Goal: Submit feedback/report problem

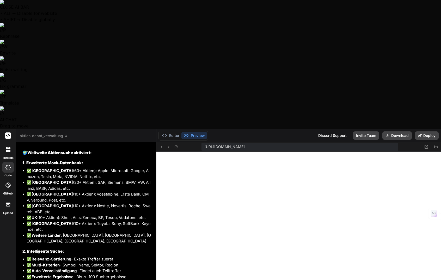
scroll to position [2264, 0]
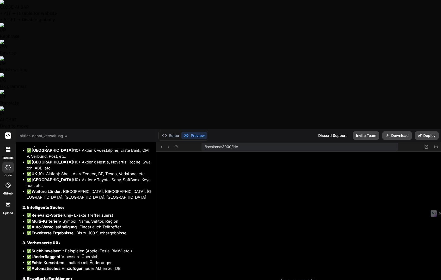
scroll to position [97, 0]
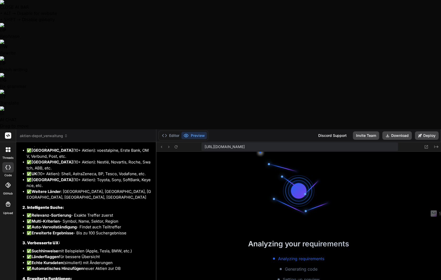
type textarea "x"
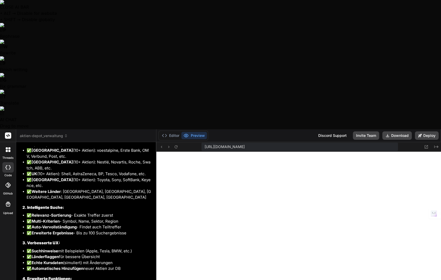
scroll to position [4864, 0]
type textarea "L"
type textarea "x"
type textarea "Le"
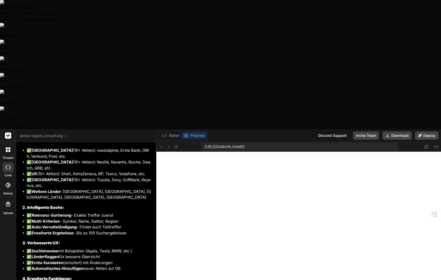
type textarea "x"
type textarea "Lei"
type textarea "x"
type textarea "Leid"
type textarea "x"
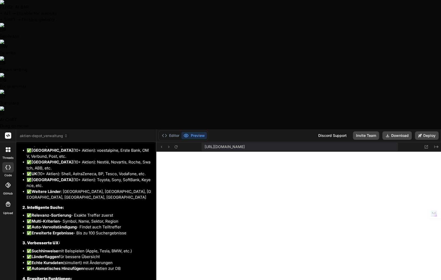
type textarea "Leide"
type textarea "x"
type textarea "Leider"
type textarea "x"
type textarea "Leider"
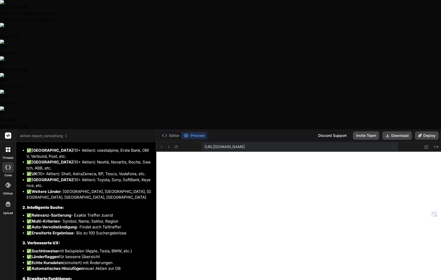
type textarea "x"
type textarea "Leider f"
type textarea "x"
type textarea "Leider fu"
type textarea "x"
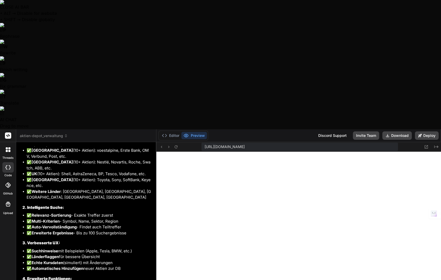
type textarea "Leider fun"
type textarea "x"
type textarea "Leider funk"
type textarea "x"
type textarea "Leider funkt"
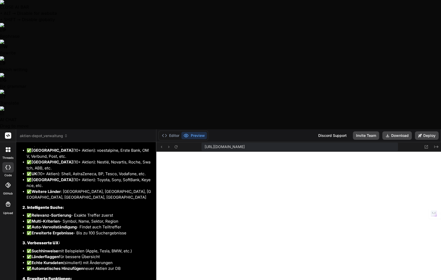
type textarea "x"
type textarea "Leider funkti"
type textarea "x"
type textarea "Leider funktio"
type textarea "x"
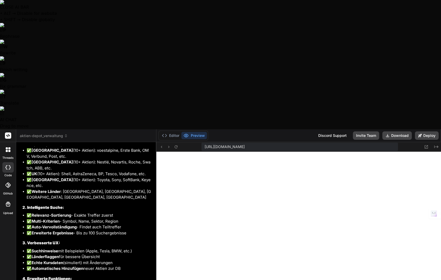
type textarea "Leider funktion"
type textarea "x"
type textarea "Leider funktioni"
type textarea "x"
type textarea "Leider funktionie"
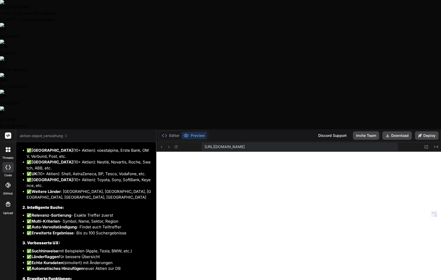
type textarea "x"
type textarea "Leider funktionier"
type textarea "x"
type textarea "Leider funktioniert"
type textarea "x"
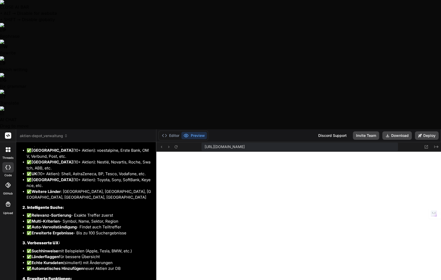
type textarea "Leider funktioniert"
type textarea "x"
type textarea "Leider funktioniert d"
type textarea "x"
type textarea "Leider funktioniert di"
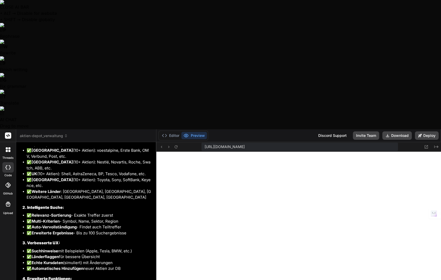
type textarea "x"
type textarea "Leider funktioniert die"
type textarea "x"
type textarea "Leider funktioniert die"
type textarea "x"
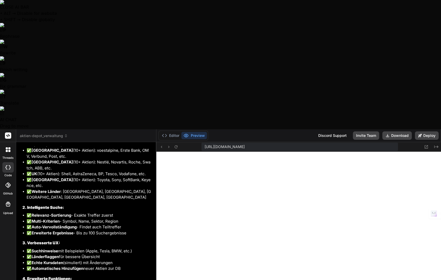
type textarea "Leider funktioniert die S"
type textarea "x"
type textarea "Leider funktioniert die Su"
type textarea "x"
type textarea "Leider funktioniert die Suc"
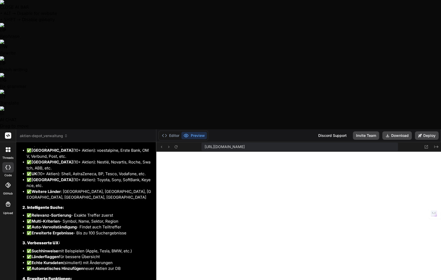
type textarea "x"
type textarea "Leider funktioniert die Such"
type textarea "x"
type textarea "Leider funktioniert die Suche"
type textarea "x"
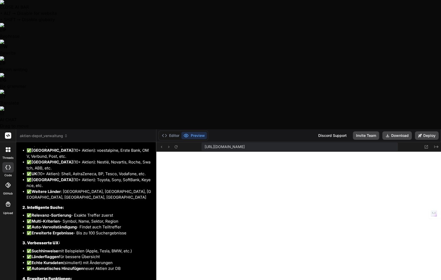
type textarea "Leider funktioniert die Suche"
type textarea "x"
type textarea "Leider funktioniert die Suche v"
type textarea "x"
type textarea "Leider funktioniert die Suche vo"
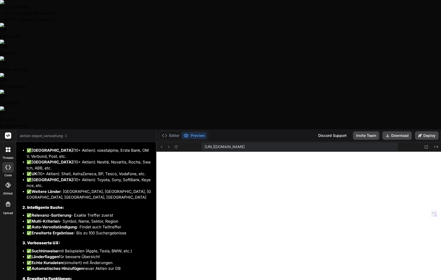
type textarea "x"
type textarea "Leider funktioniert die Suche von"
type textarea "x"
type textarea "Leider funktioniert die Suche von"
type textarea "x"
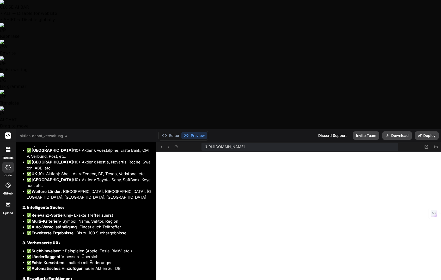
type textarea "Leider funktioniert die Suche von A"
type textarea "x"
type textarea "Leider funktioniert die Suche von [PERSON_NAME]"
type textarea "x"
type textarea "Leider funktioniert die Suche von Akt"
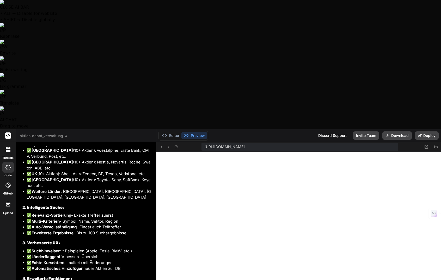
type textarea "x"
type textarea "Leider funktioniert die Suche von Akti"
type textarea "x"
type textarea "Leider funktioniert die Suche von [PERSON_NAME]"
type textarea "x"
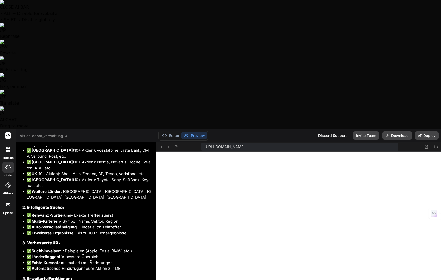
type textarea "Leider funktioniert die Suche von Aktien"
type textarea "x"
type textarea "Leider funktioniert die Suche von Aktien"
type textarea "x"
type textarea "Leider funktioniert die Suche von Aktien i"
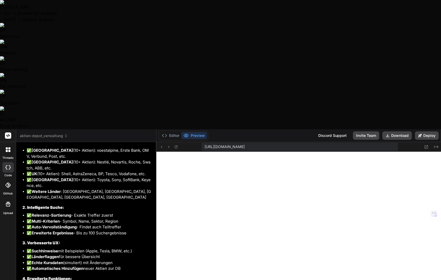
type textarea "x"
type textarea "Leider funktioniert die Suche von Aktien im"
type textarea "x"
type textarea "Leider funktioniert die Suche von Aktien imm"
type textarea "x"
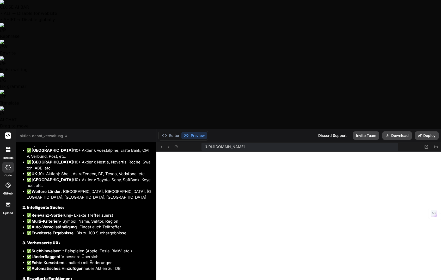
type textarea "Leider funktioniert die Suche von Aktien imme"
type textarea "x"
type textarea "Leider funktioniert die Suche von Aktien immer"
type textarea "x"
type textarea "Leider funktioniert die Suche von Aktien immer"
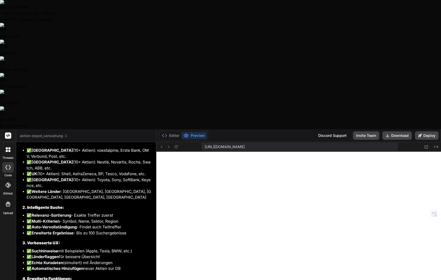
type textarea "x"
type textarea "Leider funktioniert die Suche von Aktien immer n"
type textarea "x"
type textarea "Leider funktioniert die Suche von Aktien immer no"
type textarea "x"
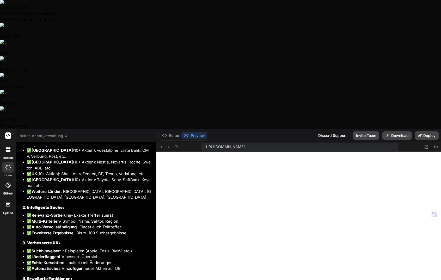
type textarea "Leider funktioniert die Suche von Aktien immer noc"
type textarea "x"
type textarea "Leider funktioniert die Suche von Aktien immer noch"
type textarea "x"
type textarea "Leider funktioniert die Suche von Aktien immer noch"
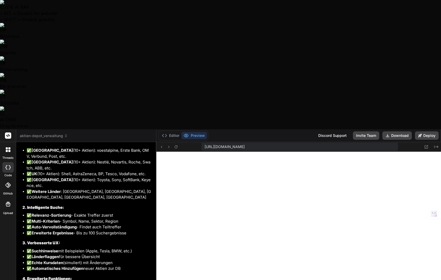
type textarea "x"
type textarea "Leider funktioniert die Suche von Aktien immer noch n"
type textarea "x"
type textarea "Leider funktioniert die Suche von Aktien immer noch ni"
type textarea "x"
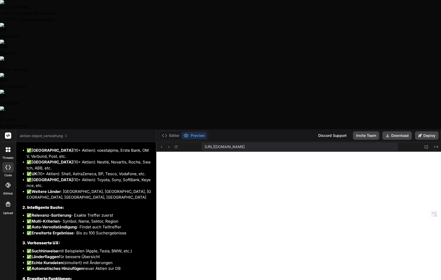
type textarea "Leider funktioniert die Suche von Aktien immer noch nic"
type textarea "x"
type textarea "Leider funktioniert die Suche von Aktien immer noch nich"
type textarea "x"
type textarea "Leider funktioniert die Suche von Aktien immer noch nicht"
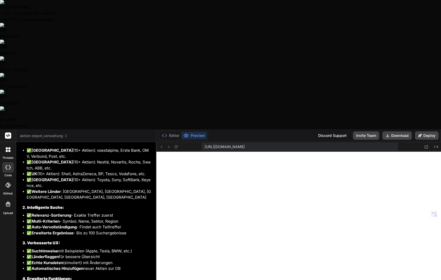
type textarea "x"
type textarea "Leider funktioniert die Suche von Aktien immer noch nicht."
type textarea "x"
type textarea "Leider funktioniert die Suche von Aktien immer noch nicht."
type textarea "x"
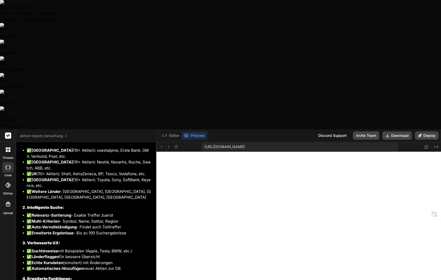
type textarea "Leider funktioniert die Suche von Aktien immer noch nicht. I"
type textarea "x"
type textarea "Leider funktioniert die Suche von Aktien immer noch nicht. Ic"
type textarea "x"
type textarea "Leider funktioniert die Suche von Aktien immer noch nicht. Ich"
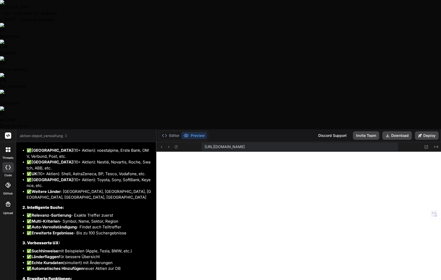
type textarea "x"
type textarea "Leider funktioniert die Suche von Aktien immer noch nicht. Ich"
type textarea "x"
type textarea "Leider funktioniert die Suche von Aktien immer noch nicht. Ich k"
type textarea "x"
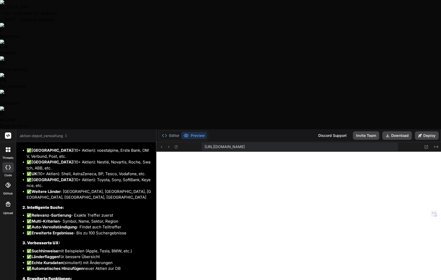
type textarea "Leider funktioniert die Suche von Aktien immer noch nicht. Ich ka"
type textarea "x"
type textarea "Leider funktioniert die Suche von Aktien immer noch nicht. Ich kan"
type textarea "x"
type textarea "Leider funktioniert die Suche von Aktien immer noch nicht. Ich kann"
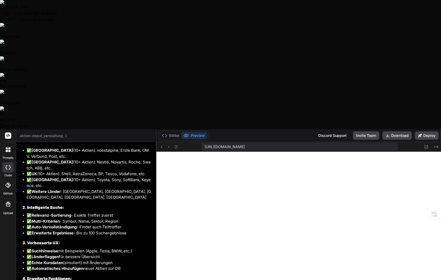
type textarea "x"
type textarea "Leider funktioniert die Suche von Aktien immer noch nicht. Ich kann"
type textarea "x"
type textarea "Leider funktioniert die Suche von Aktien immer noch nicht. Ich kann n"
type textarea "x"
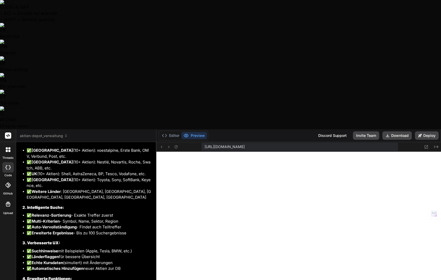
type textarea "Leider funktioniert die Suche von Aktien immer noch nicht. Ich kann nu"
type textarea "x"
type textarea "Leider funktioniert die Suche von Aktien immer noch nicht. Ich kann nur"
type textarea "x"
type textarea "Leider funktioniert die Suche von Aktien immer noch nicht. Ich kann nur"
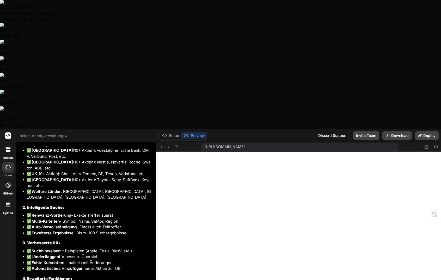
type textarea "x"
type textarea "Leider funktioniert die Suche von Aktien immer noch nicht. Ich kann nur A"
type textarea "x"
type textarea "Leider funktioniert die Suche von Aktien immer noch nicht. Ich kann nur Ak"
type textarea "x"
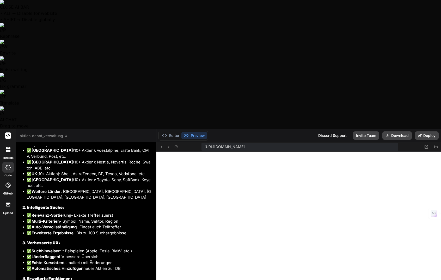
type textarea "Leider funktioniert die Suche von Aktien immer noch nicht. Ich kann nur Akt"
type textarea "x"
type textarea "Leider funktioniert die Suche von Aktien immer noch nicht. Ich kann nur Akti"
type textarea "x"
type textarea "Leider funktioniert die Suche von Aktien immer noch nicht. Ich kann nur Aktie"
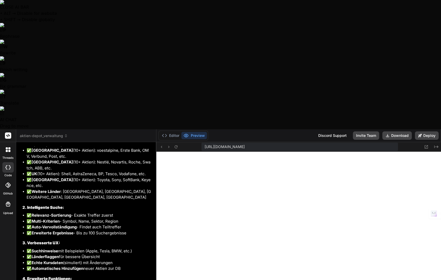
type textarea "x"
type textarea "Leider funktioniert die Suche von Aktien immer noch nicht. Ich kann nur Aktien"
type textarea "x"
type textarea "Leider funktioniert die Suche von Aktien immer noch nicht. Ich kann nur Aktien"
type textarea "x"
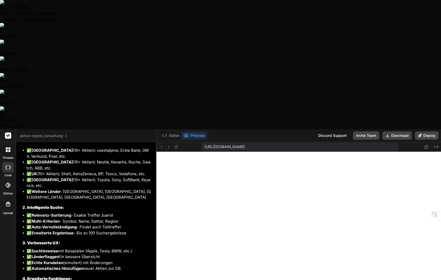
type textarea "Leider funktioniert die Suche von Aktien immer noch nicht. Ich kann nur Aktien d"
type textarea "x"
type textarea "Leider funktioniert die Suche von Aktien immer noch nicht. Ich kann nur Aktien …"
type textarea "x"
type textarea "Leider funktioniert die Suche von Aktien immer noch nicht. Ich kann nur Aktien …"
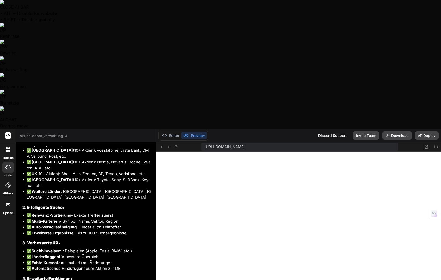
type textarea "x"
type textarea "Leider funktioniert die Suche von Aktien immer noch nicht. Ich kann nur Aktien …"
type textarea "x"
type textarea "Leider funktioniert die Suche von Aktien immer noch nicht. Ich kann nur Aktien …"
type textarea "x"
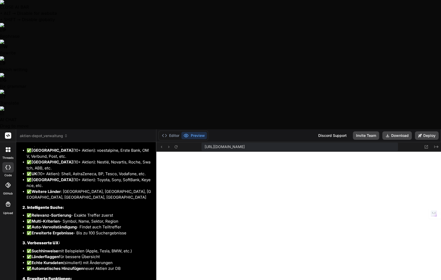
type textarea "Leider funktioniert die Suche von Aktien immer noch nicht. Ich kann nur Aktien …"
type textarea "x"
type textarea "Leider funktioniert die Suche von Aktien immer noch nicht. Ich kann nur Aktien …"
type textarea "x"
type textarea "Leider funktioniert die Suche von Aktien immer noch nicht. Ich kann nur Aktien …"
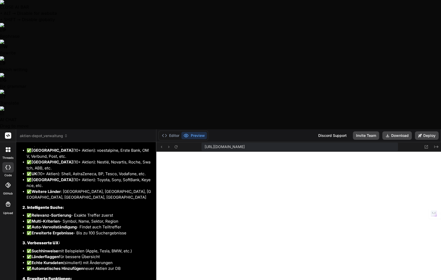
type textarea "x"
type textarea "Leider funktioniert die Suche von Aktien immer noch nicht. Ich kann nur Aktien …"
type textarea "x"
type textarea "Leider funktioniert die Suche von Aktien immer noch nicht. Ich kann nur Aktien …"
type textarea "x"
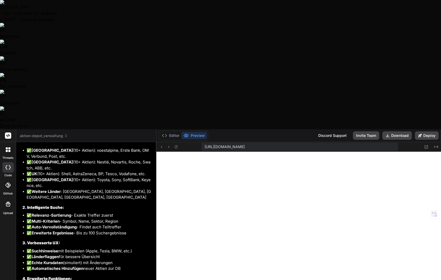
type textarea "Leider funktioniert die Suche von Aktien immer noch nicht. Ich kann nur Aktien …"
type textarea "x"
type textarea "Leider funktioniert die Suche von Aktien immer noch nicht. Ich kann nur Aktien …"
type textarea "x"
type textarea "Leider funktioniert die Suche von Aktien immer noch nicht. Ich kann nur Aktien …"
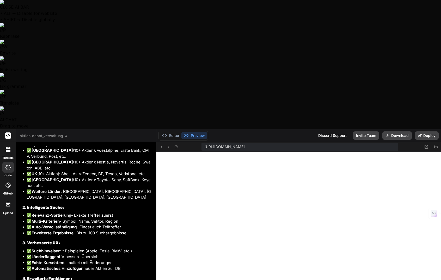
type textarea "x"
type textarea "Leider funktioniert die Suche von Aktien immer noch nicht. Ich kann nur Aktien …"
type textarea "x"
type textarea "Leider funktioniert die Suche von Aktien immer noch nicht. Ich kann nur Aktien …"
type textarea "x"
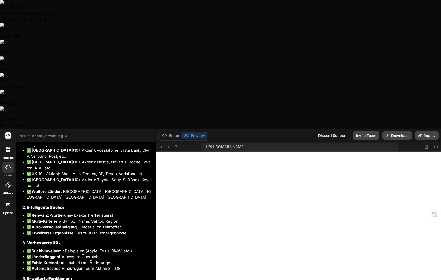
type textarea "Leider funktioniert die Suche von Aktien immer noch nicht. Ich kann nur Aktien …"
type textarea "x"
type textarea "Leider funktioniert die Suche von Aktien immer noch nicht. Ich kann nur Aktien …"
type textarea "x"
type textarea "Leider funktioniert die Suche von Aktien immer noch nicht. Ich kann nur Aktien …"
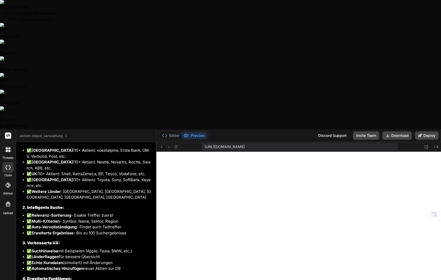
type textarea "x"
type textarea "Leider funktioniert die Suche von Aktien immer noch nicht. Ich kann nur Aktien …"
type textarea "x"
type textarea "Leider funktioniert die Suche von Aktien immer noch nicht. Ich kann nur Aktien …"
type textarea "x"
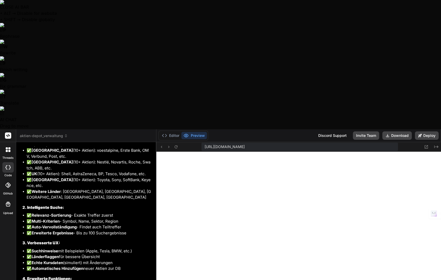
type textarea "Leider funktioniert die Suche von Aktien immer noch nicht. Ich kann nur Aktien …"
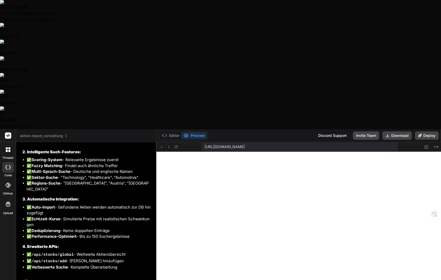
scroll to position [2315, 0]
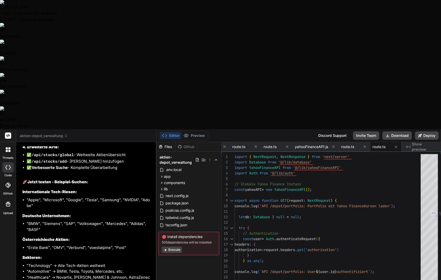
scroll to position [0, 94]
